Goal: Information Seeking & Learning: Learn about a topic

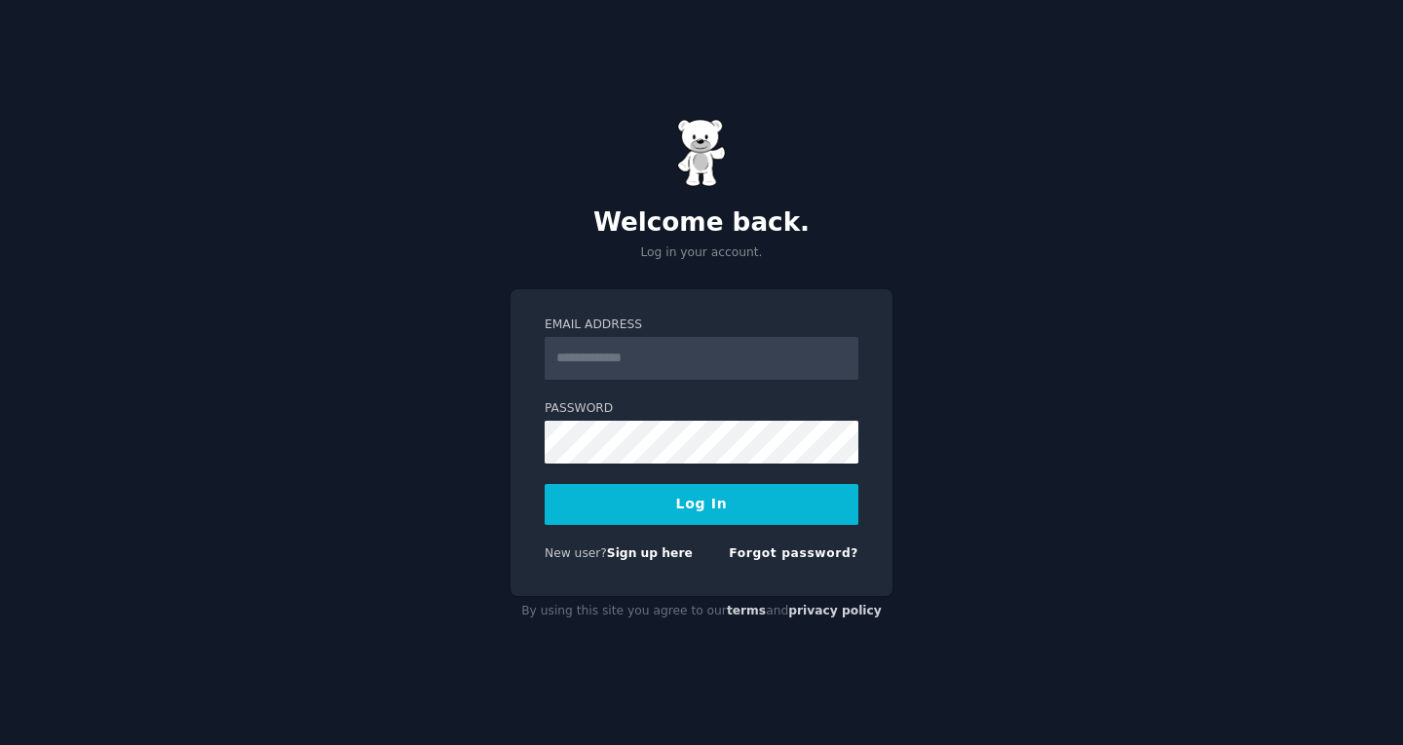
click at [658, 353] on input "Email Address" at bounding box center [702, 358] width 314 height 43
type input "**********"
click at [657, 508] on button "Log In" at bounding box center [702, 504] width 314 height 41
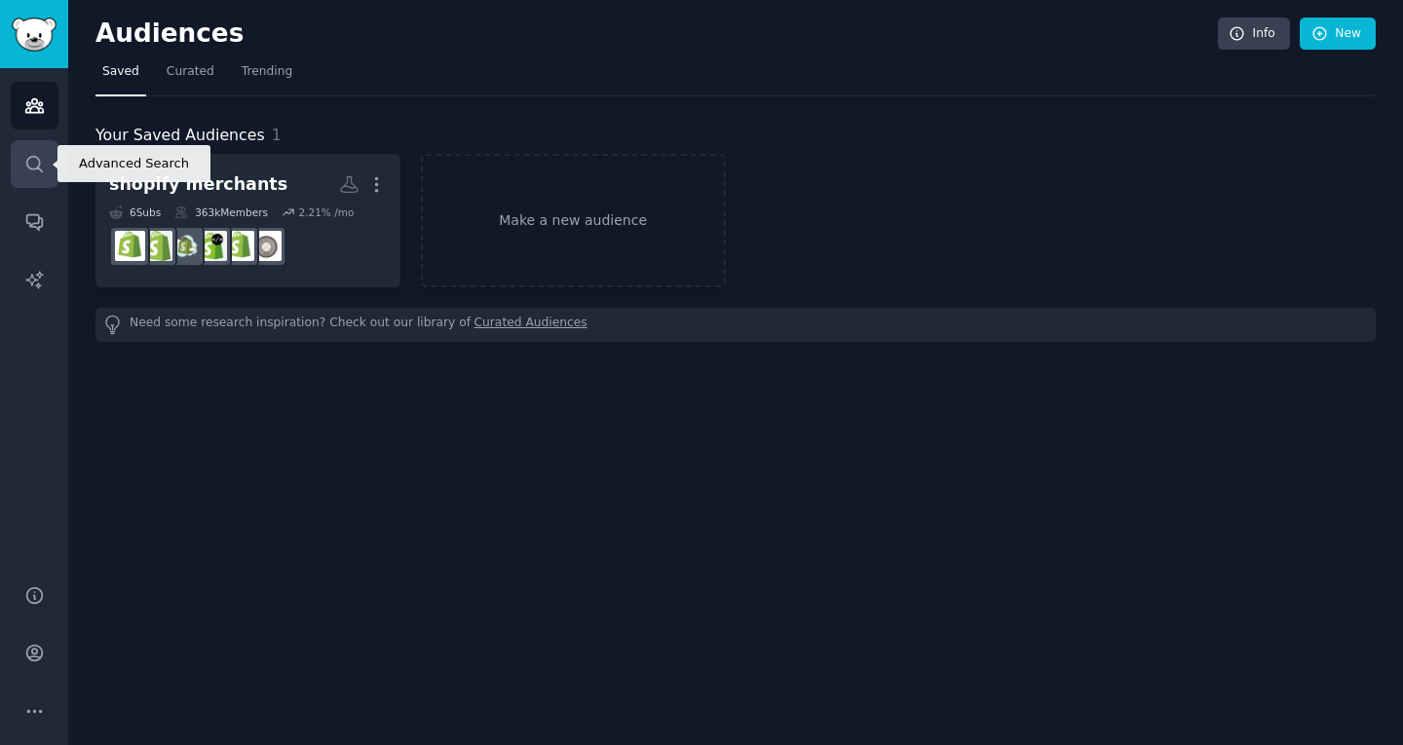
click at [40, 170] on icon "Sidebar" at bounding box center [34, 164] width 16 height 16
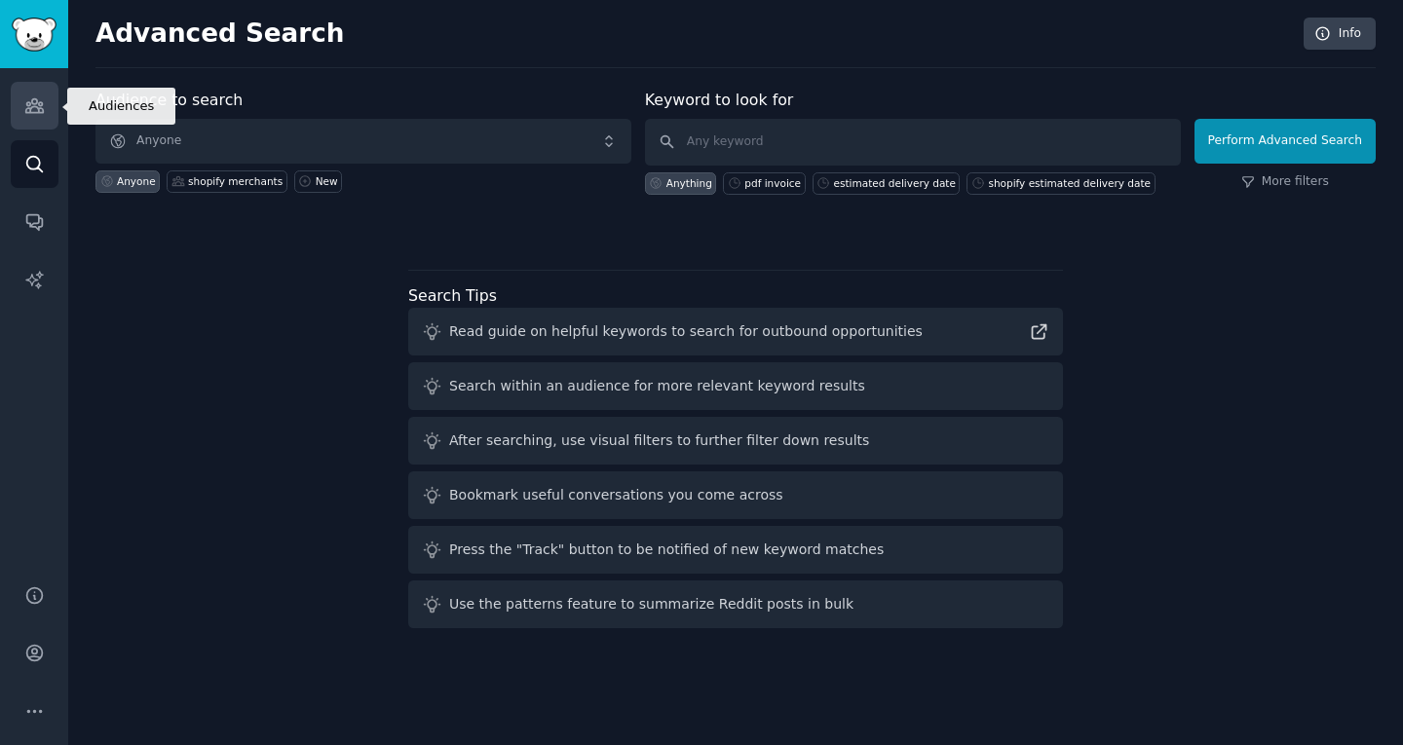
click at [29, 108] on icon "Sidebar" at bounding box center [34, 106] width 18 height 14
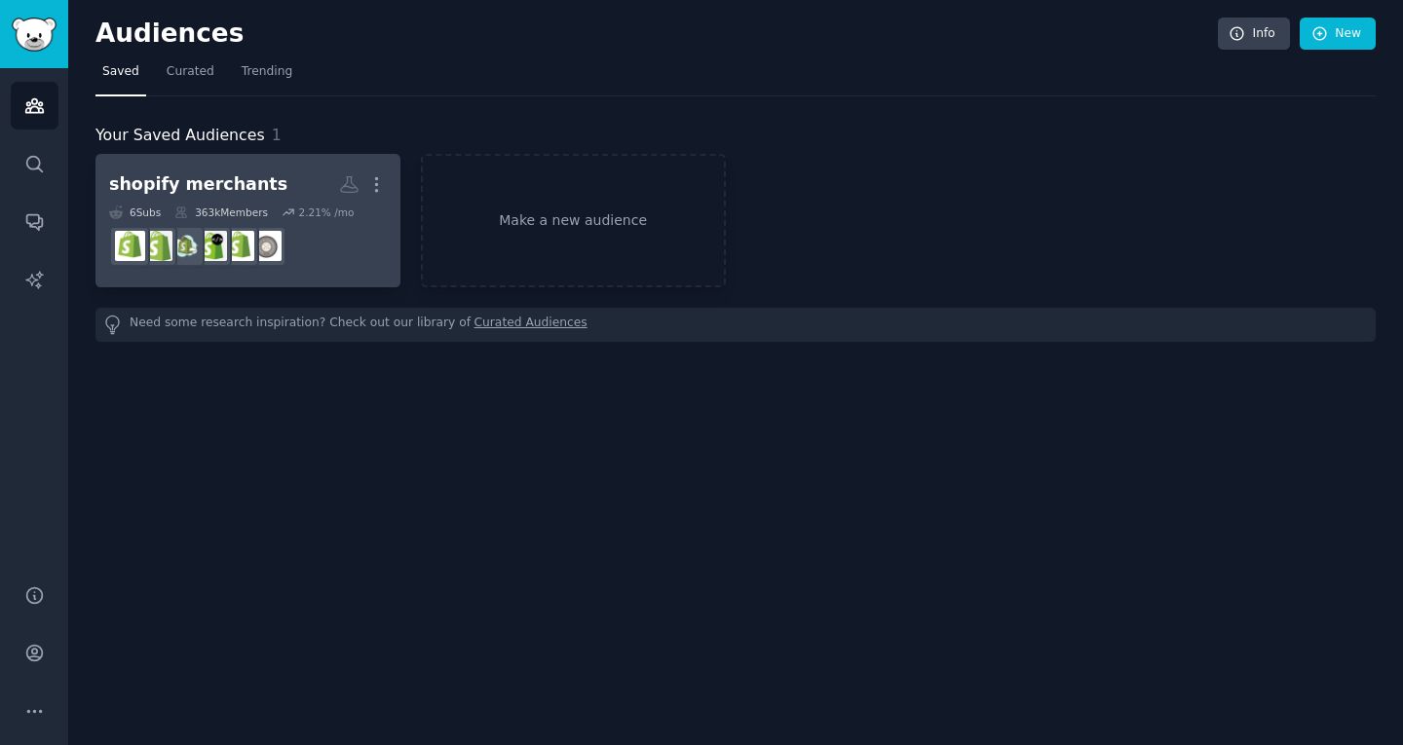
click at [216, 187] on div "shopify merchants" at bounding box center [198, 184] width 178 height 24
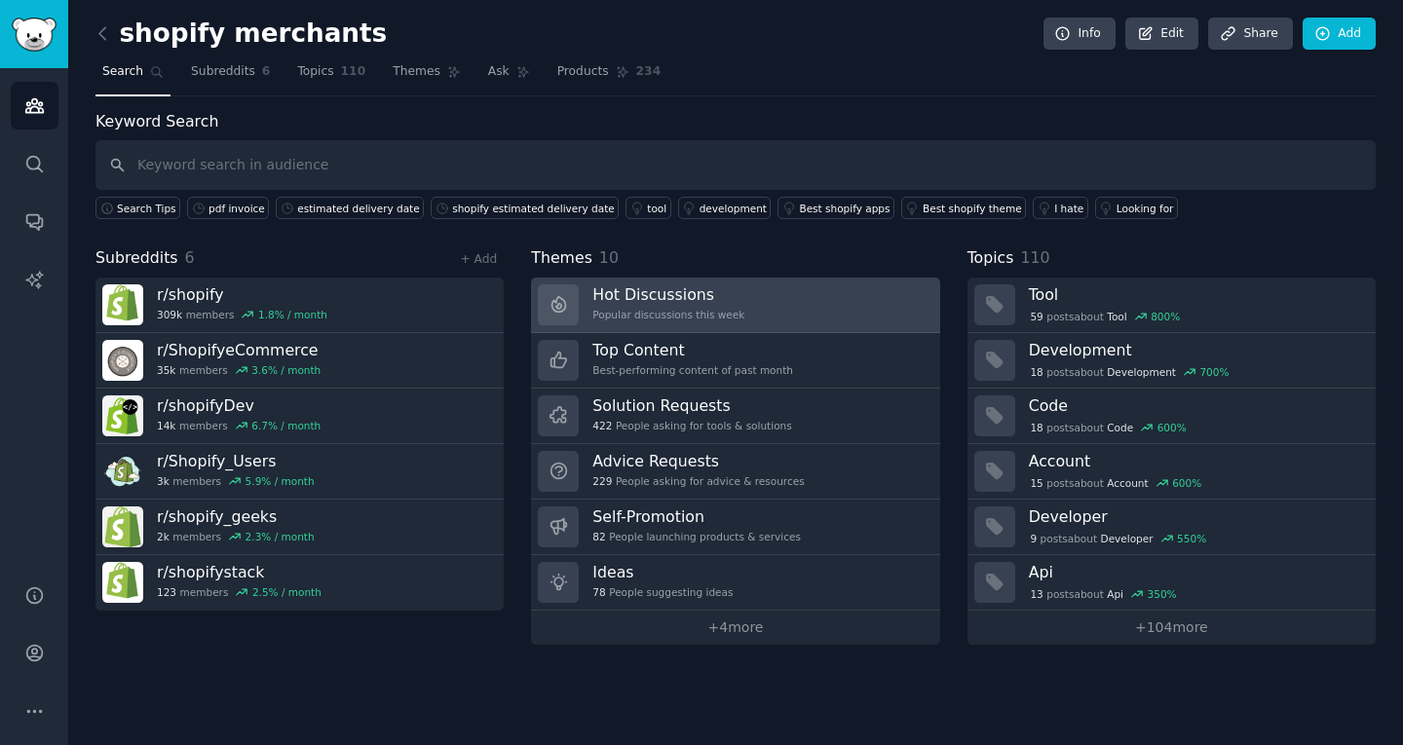
click at [675, 300] on h3 "Hot Discussions" at bounding box center [668, 294] width 152 height 20
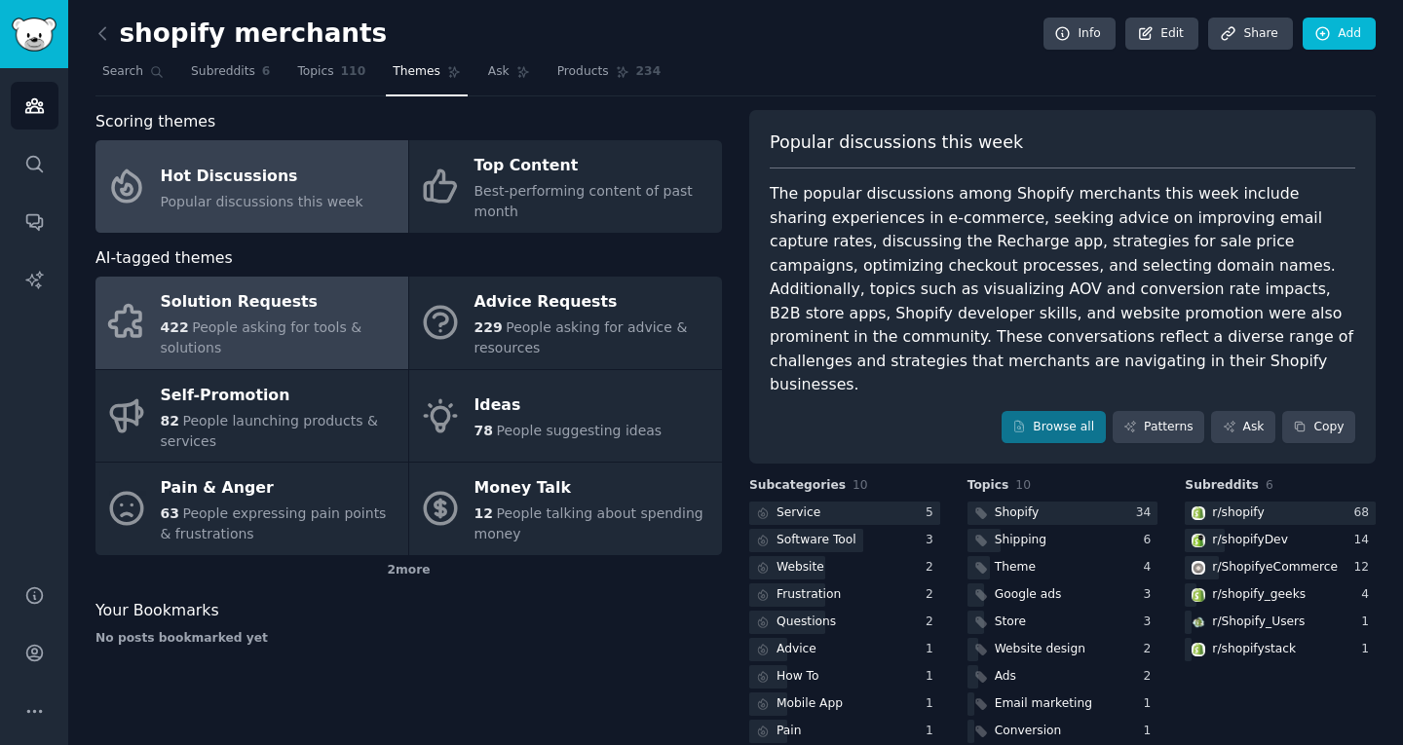
click at [266, 314] on div "Solution Requests" at bounding box center [280, 302] width 238 height 31
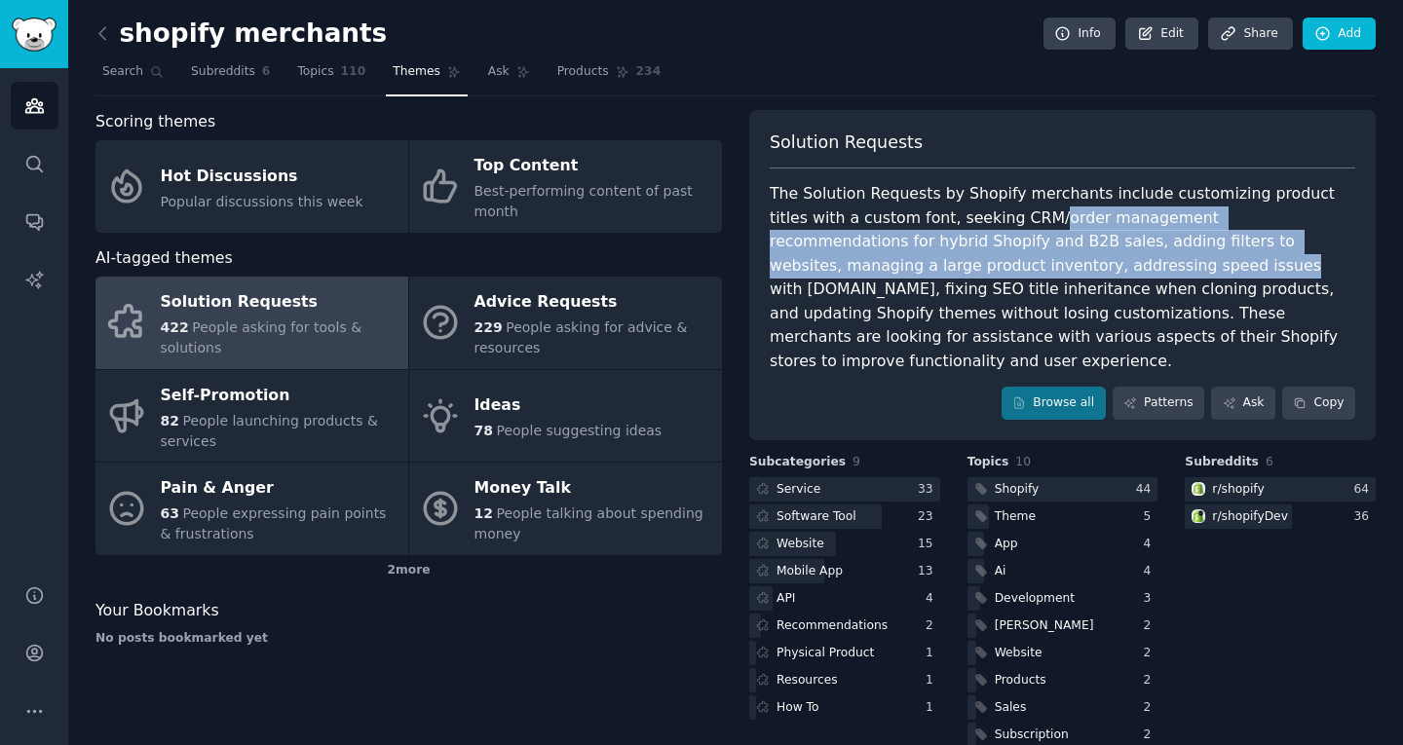
drag, startPoint x: 951, startPoint y: 223, endPoint x: 931, endPoint y: 270, distance: 50.7
click at [931, 270] on div "The Solution Requests by Shopify merchants include customizing product titles w…" at bounding box center [1062, 277] width 585 height 191
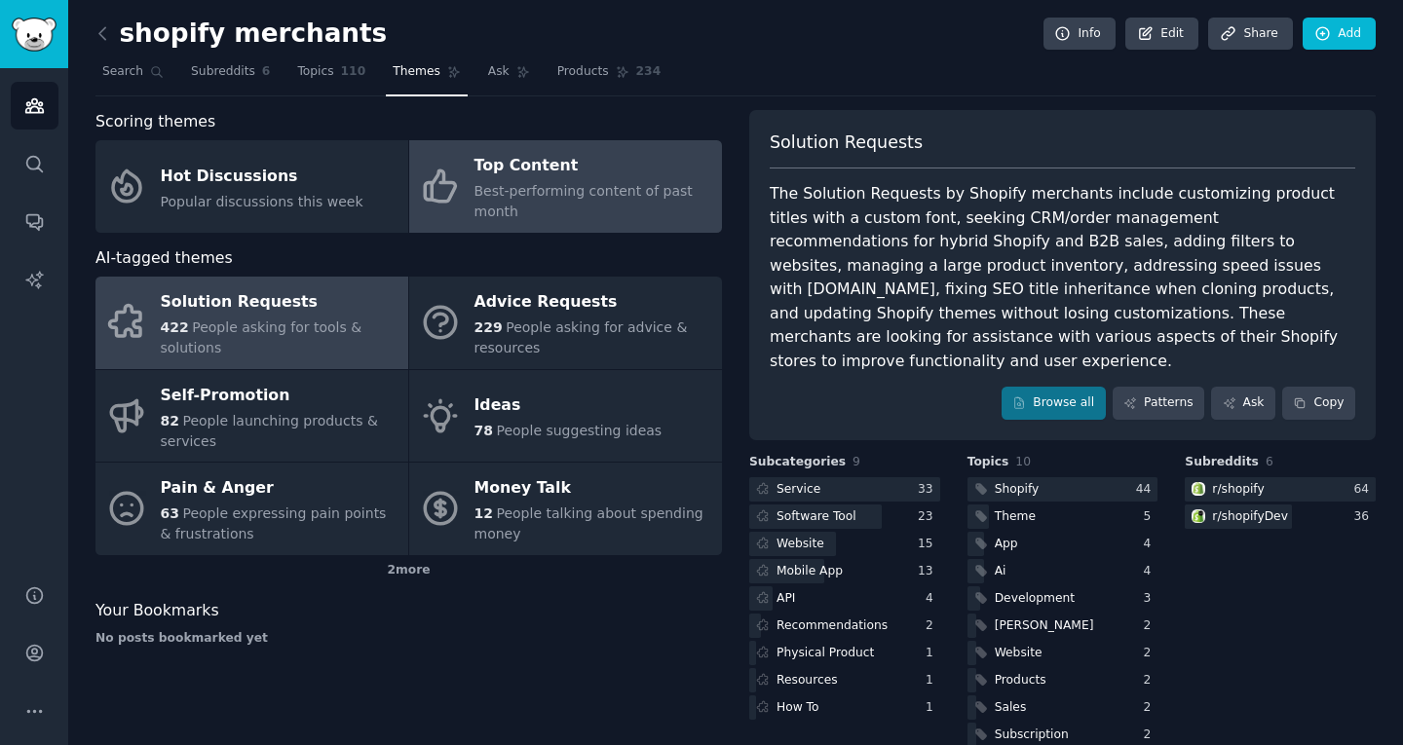
click at [534, 187] on span "Best-performing content of past month" at bounding box center [583, 201] width 218 height 36
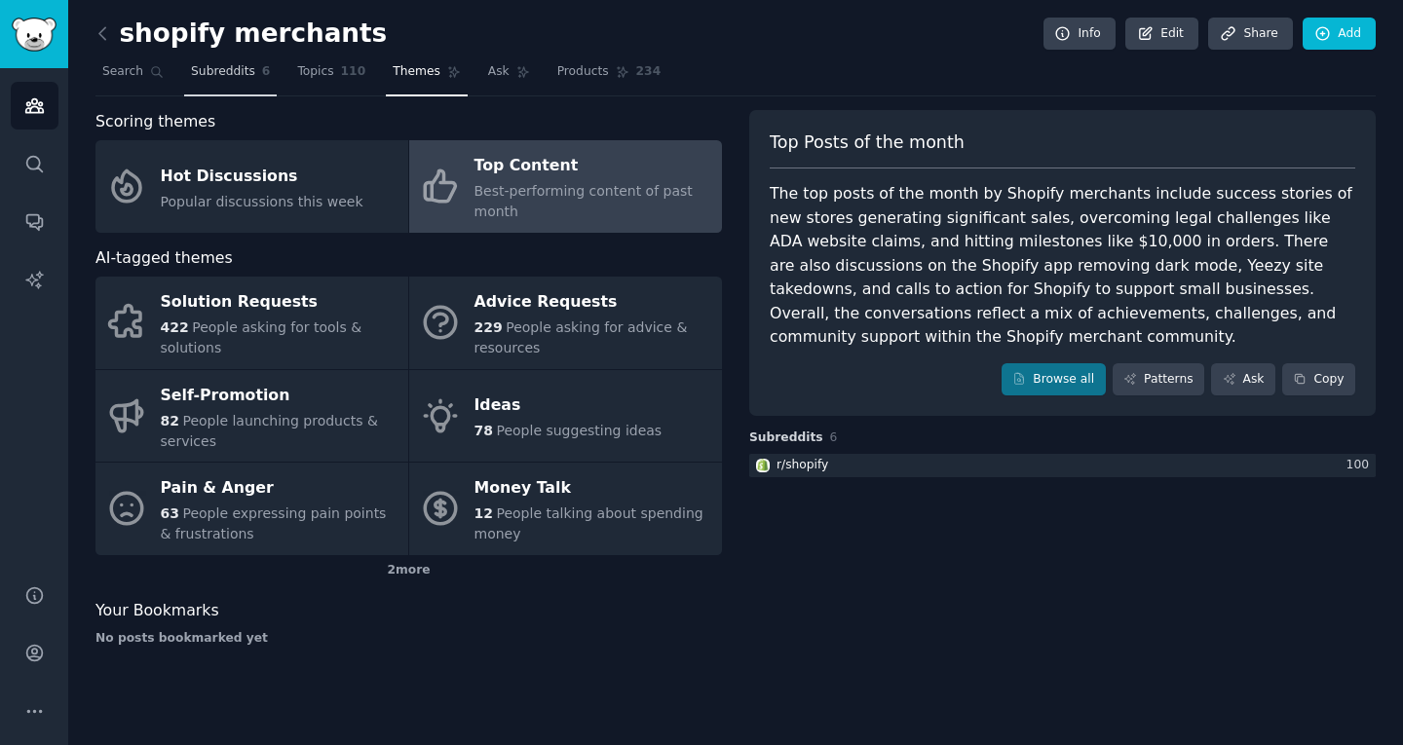
click at [239, 73] on span "Subreddits" at bounding box center [223, 72] width 64 height 18
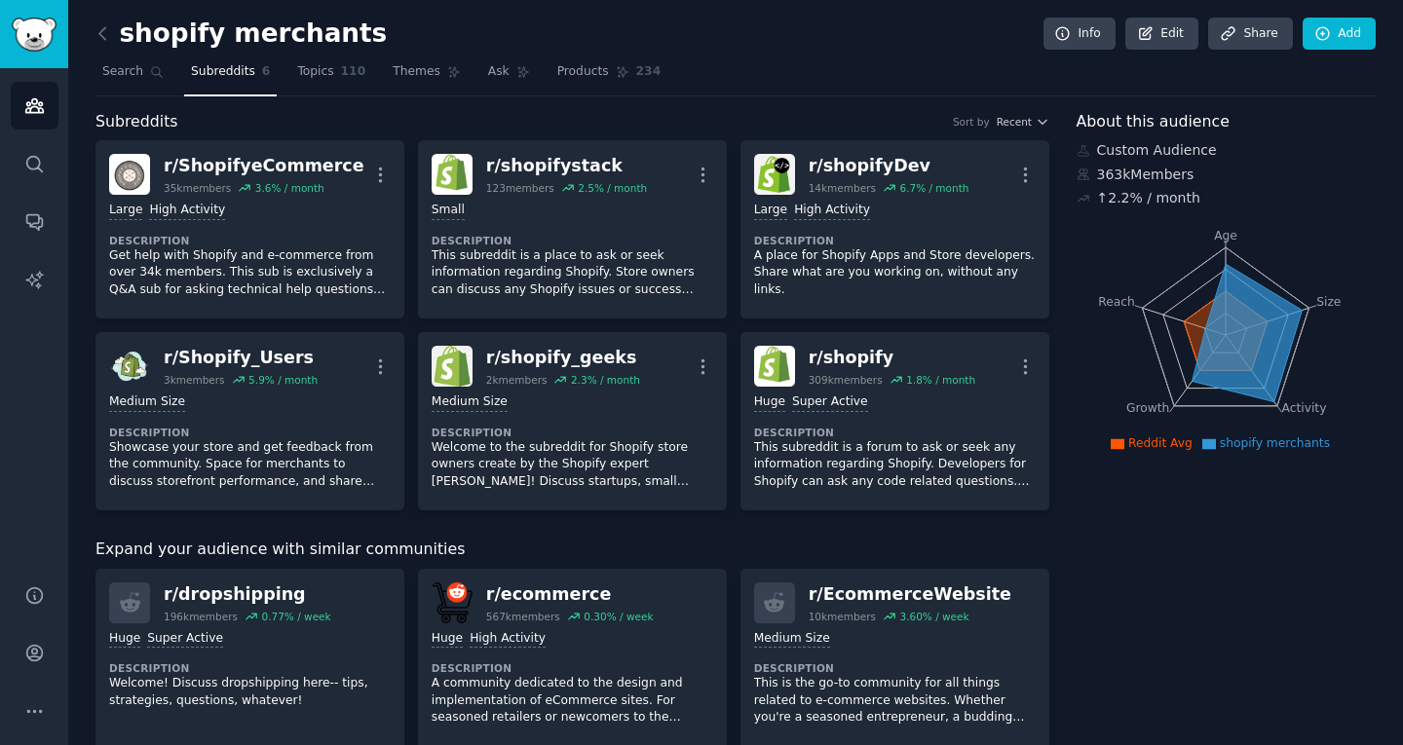
drag, startPoint x: 307, startPoint y: 77, endPoint x: 318, endPoint y: 99, distance: 24.8
click at [307, 78] on span "Topics" at bounding box center [315, 72] width 36 height 18
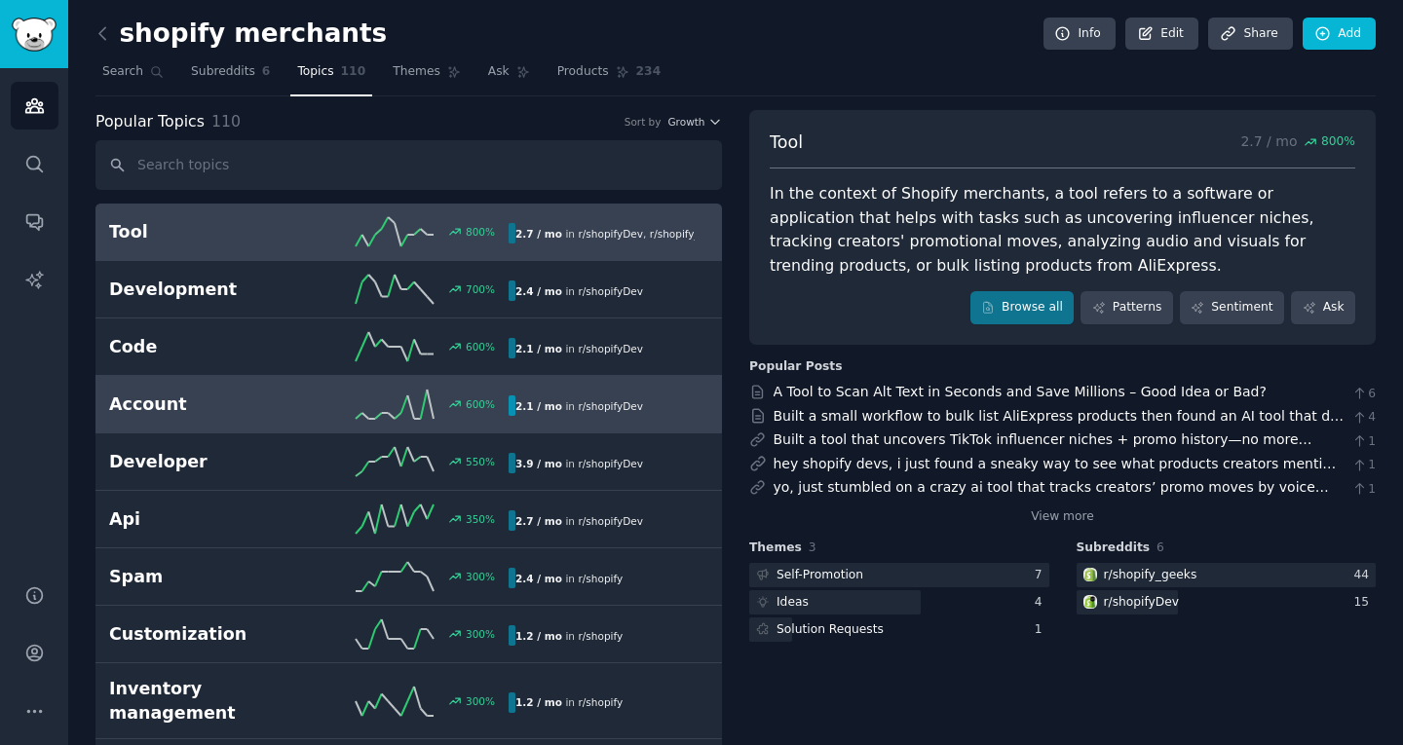
scroll to position [519, 0]
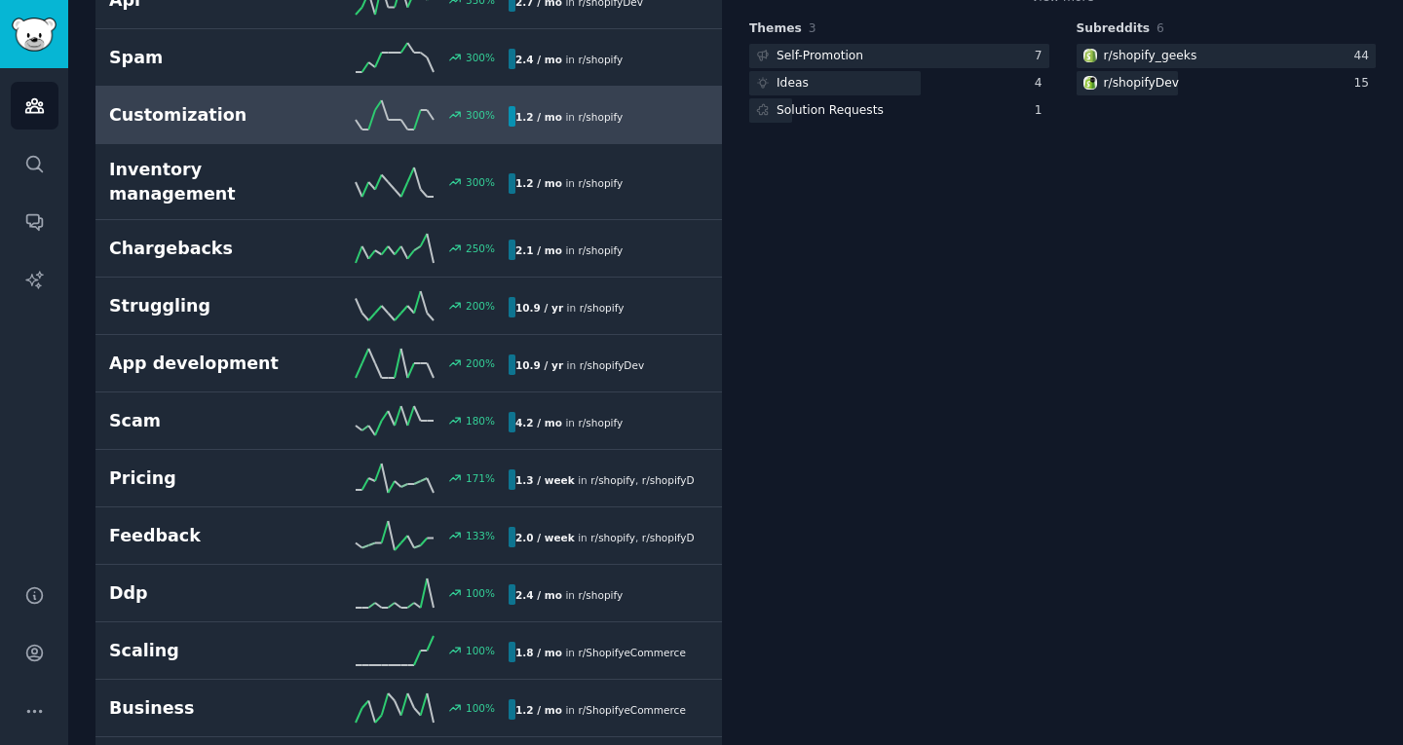
click at [228, 128] on div "Customization 300 % 1.2 / mo in r/ shopify" at bounding box center [408, 114] width 599 height 29
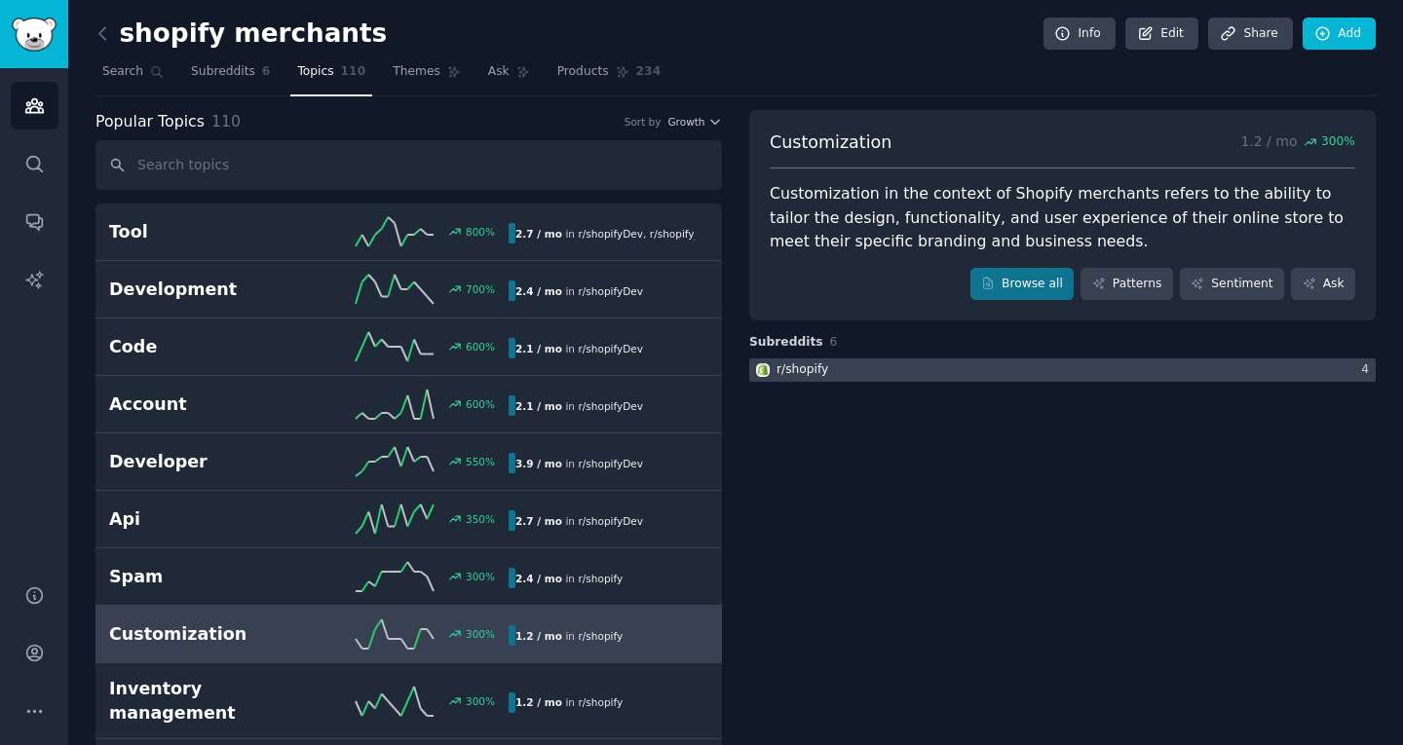
click at [944, 363] on div at bounding box center [1062, 370] width 626 height 24
